Goal: Task Accomplishment & Management: Complete application form

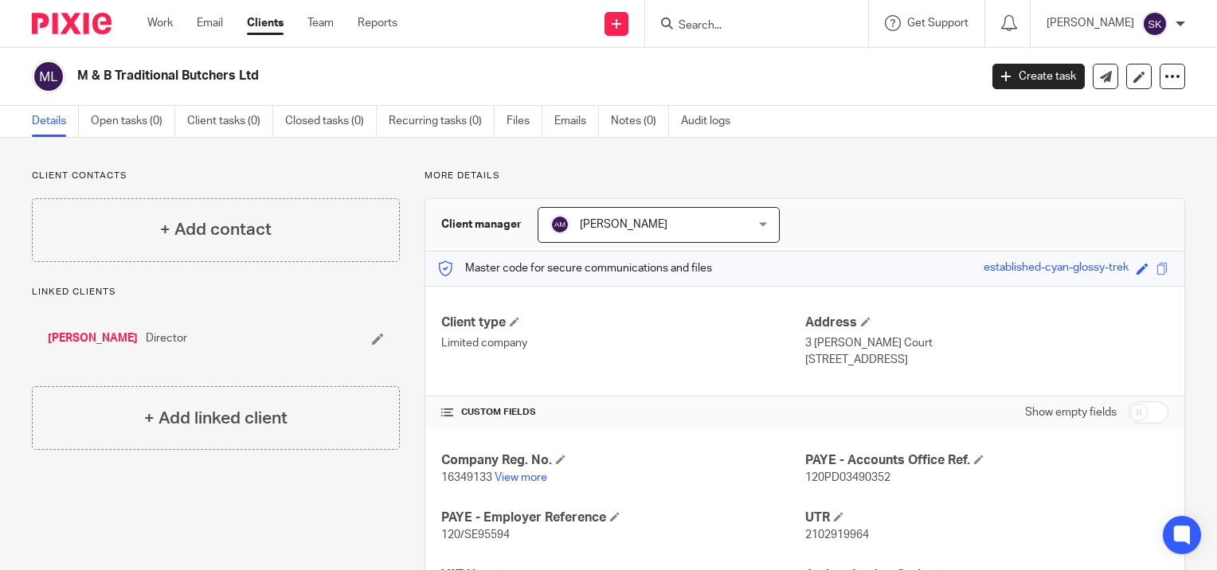
click at [778, 25] on input "Search" at bounding box center [748, 26] width 143 height 14
type input "k"
click at [617, 22] on icon at bounding box center [617, 24] width 10 height 10
click at [599, 117] on link "Add client" at bounding box center [622, 121] width 98 height 23
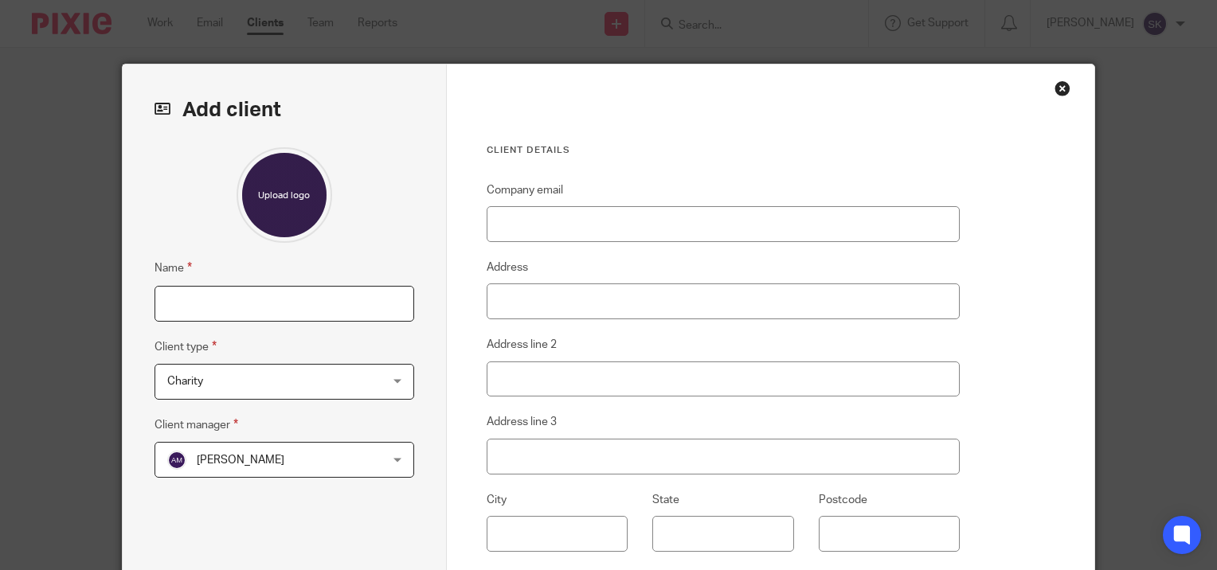
click at [366, 287] on input "Name" at bounding box center [285, 304] width 260 height 36
type input "KT1 Domestic Limited"
click at [341, 365] on span "Charity" at bounding box center [265, 381] width 197 height 33
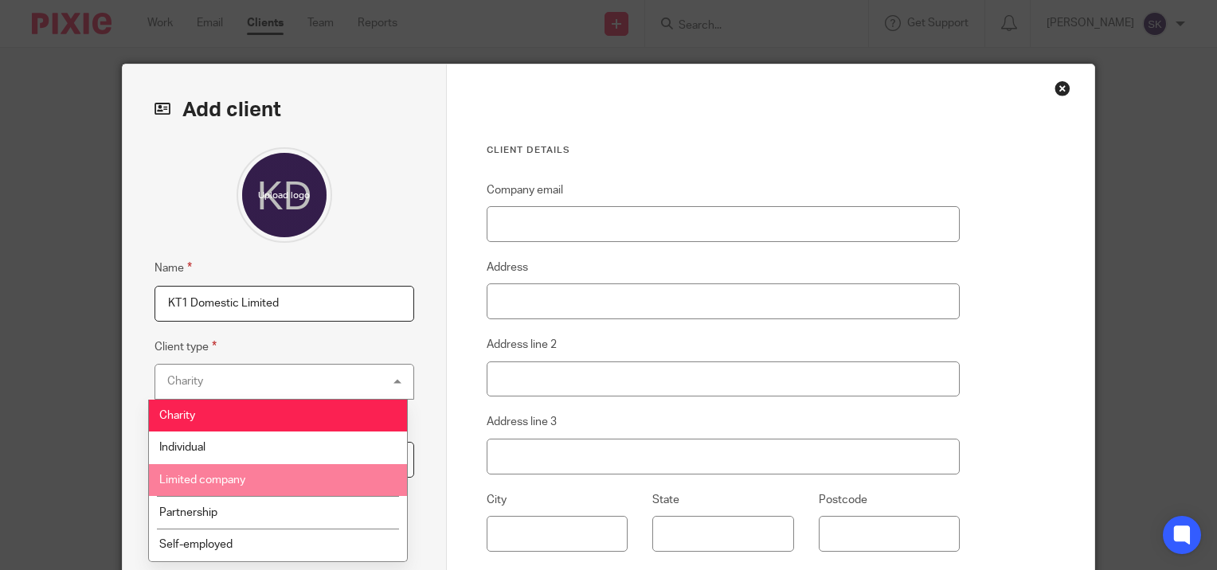
click at [308, 468] on li "Limited company" at bounding box center [278, 480] width 258 height 33
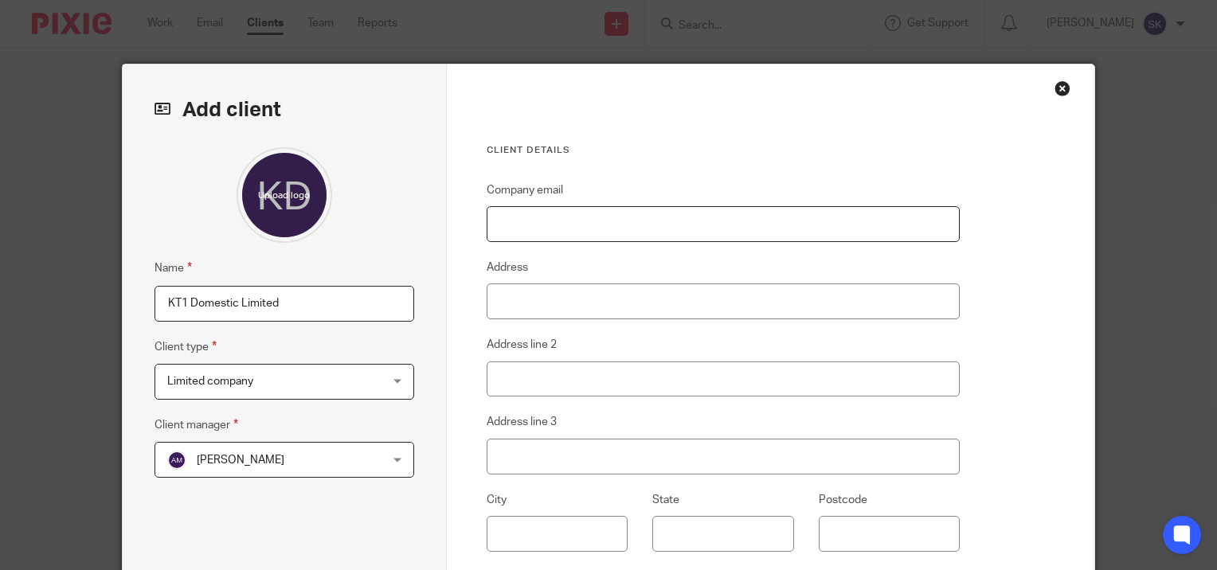
click at [521, 237] on input "Company email" at bounding box center [724, 224] width 474 height 36
type input "[EMAIL_ADDRESS][DOMAIN_NAME]"
type input "Flat 4"
type input "[STREET_ADDRESS][PERSON_NAME]"
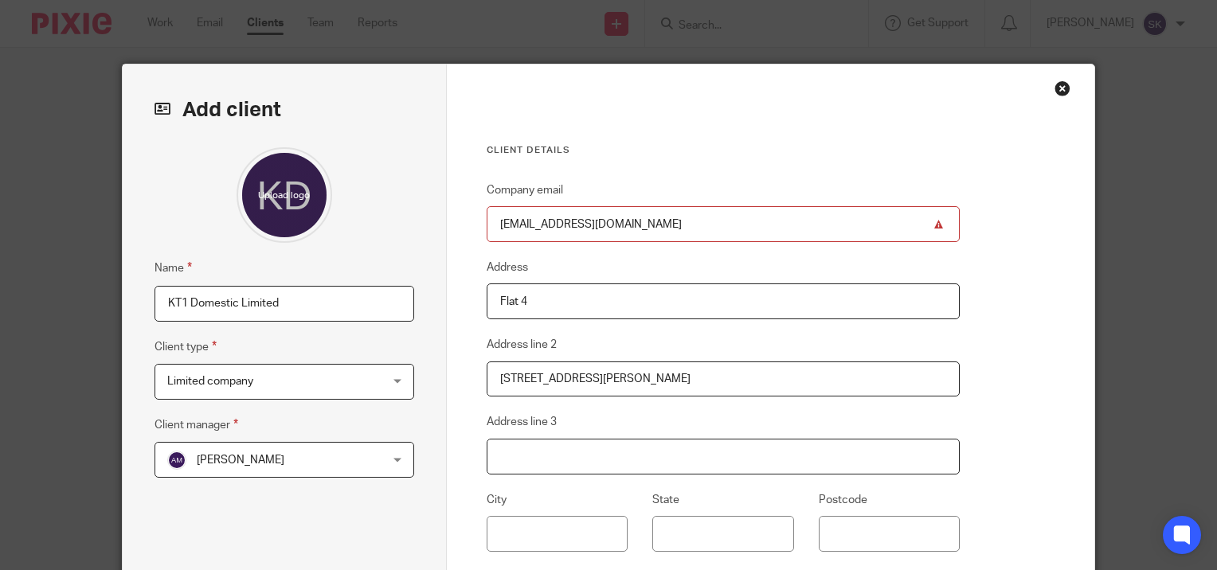
type input "Whitby"
type input "YO22 4BU"
type input "[GEOGRAPHIC_DATA]"
click at [550, 313] on input "Flat 4" at bounding box center [724, 302] width 474 height 36
click at [529, 301] on input "Flat 4" at bounding box center [724, 302] width 474 height 36
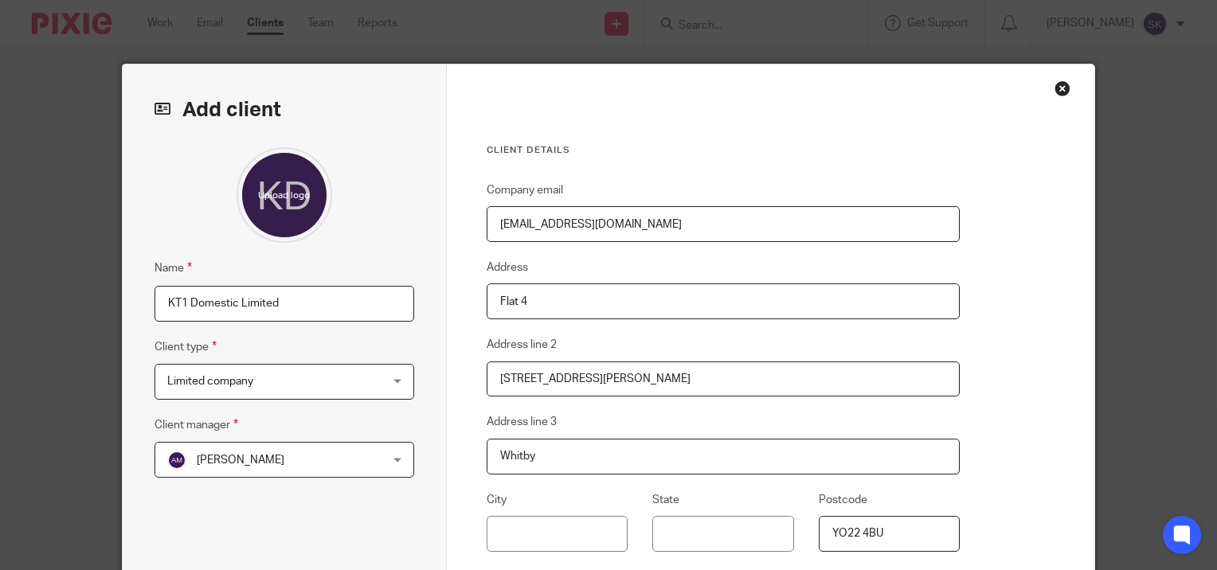
click at [529, 301] on input "Flat 4" at bounding box center [724, 302] width 474 height 36
type input "[STREET_ADDRESS]"
type input "[PERSON_NAME]"
type input "[GEOGRAPHIC_DATA]"
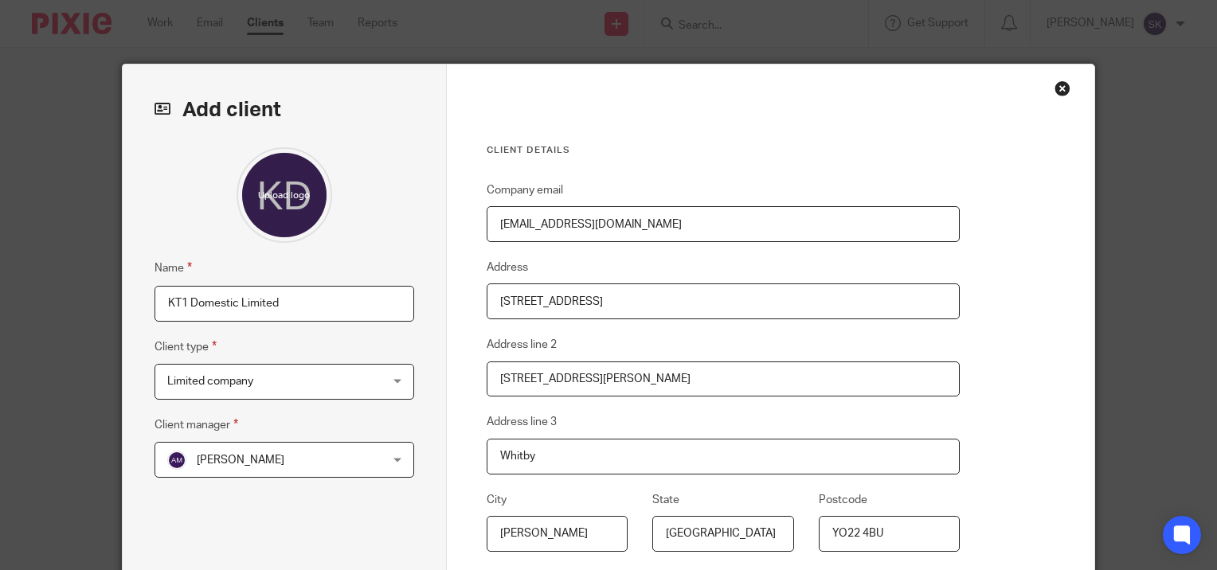
click at [601, 366] on input "[STREET_ADDRESS][PERSON_NAME]" at bounding box center [724, 380] width 474 height 36
type input "[GEOGRAPHIC_DATA]"
click at [596, 460] on input "Whitby" at bounding box center [724, 457] width 474 height 36
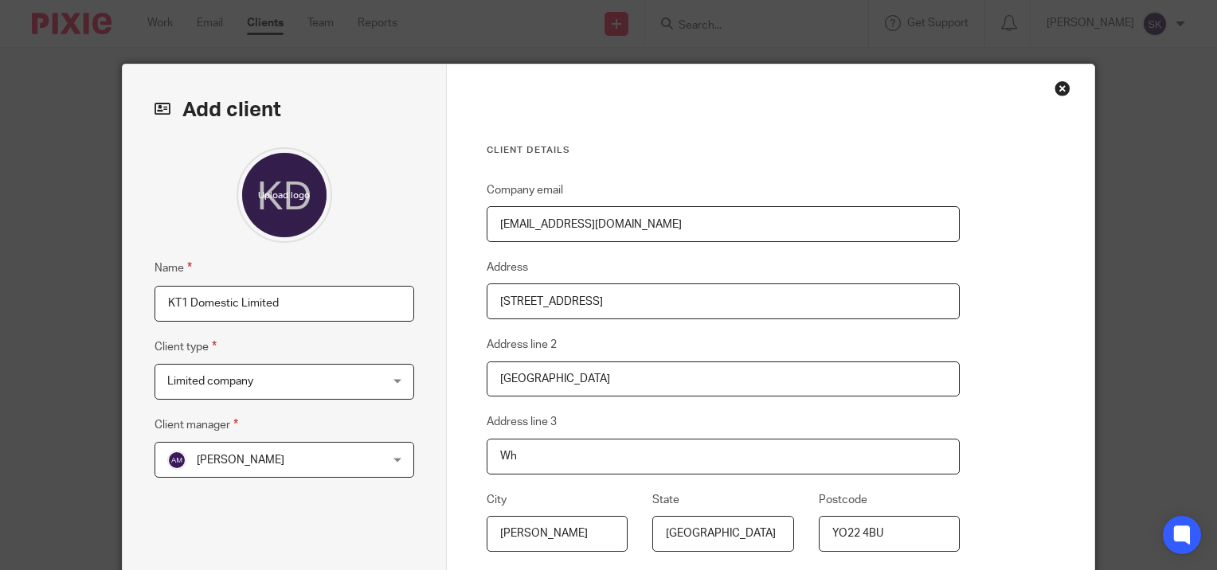
type input "W"
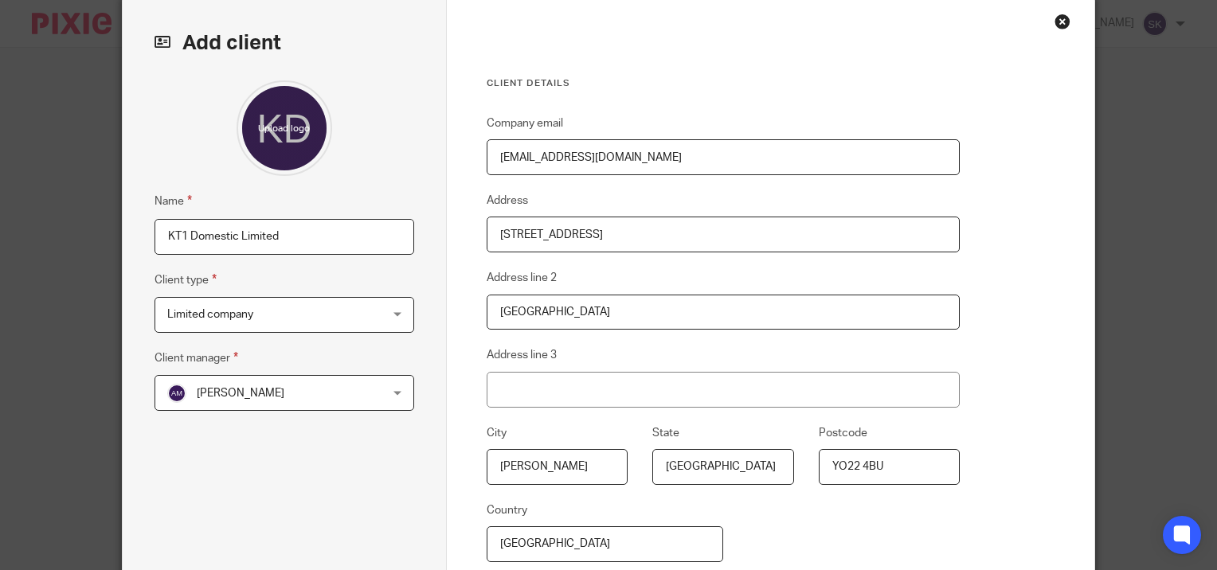
click at [887, 468] on input "YO22 4BU" at bounding box center [889, 467] width 141 height 36
type input "Y"
click at [835, 467] on input "Bl1 2DD" at bounding box center [889, 467] width 141 height 36
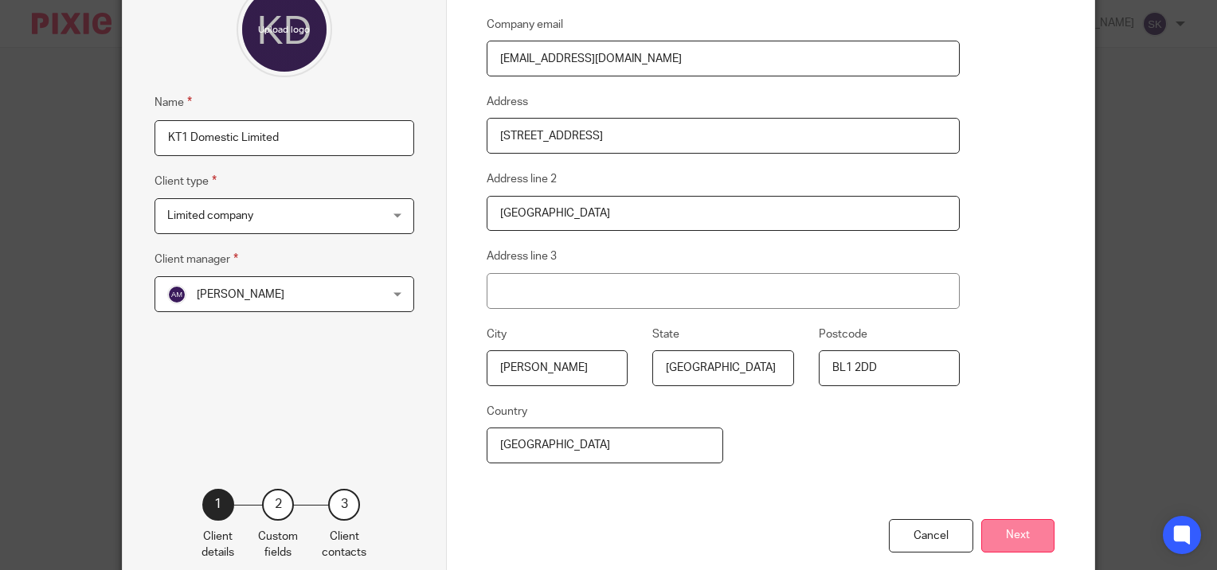
type input "BL1 2DD"
click at [1005, 523] on button "Next" at bounding box center [1018, 536] width 73 height 34
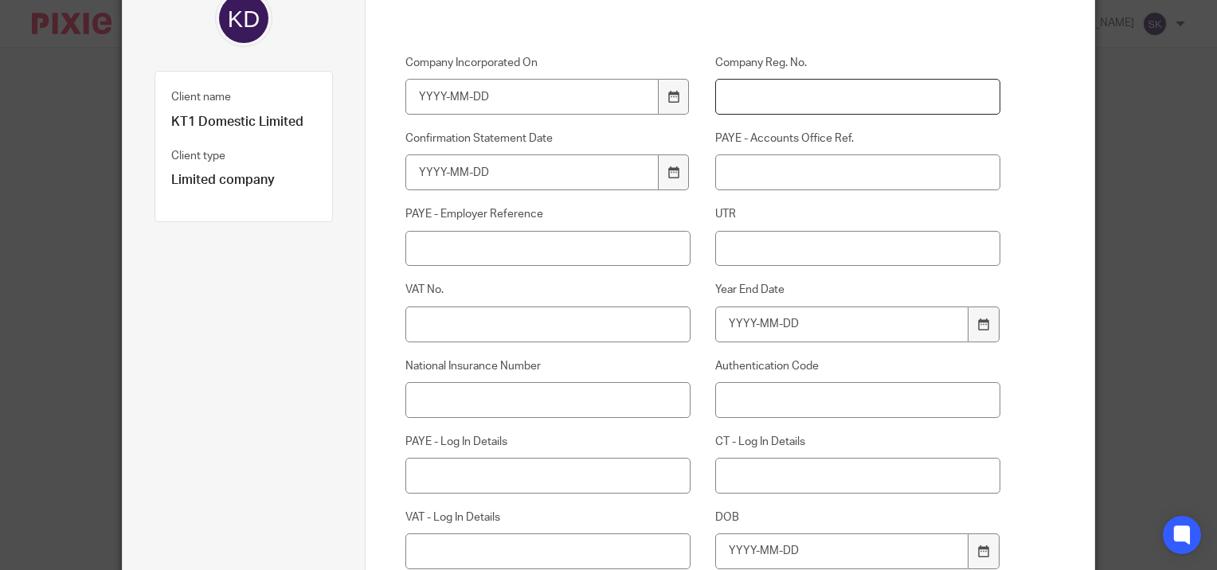
click at [940, 102] on input "Company Reg. No." at bounding box center [857, 97] width 285 height 36
